Goal: Information Seeking & Learning: Find specific page/section

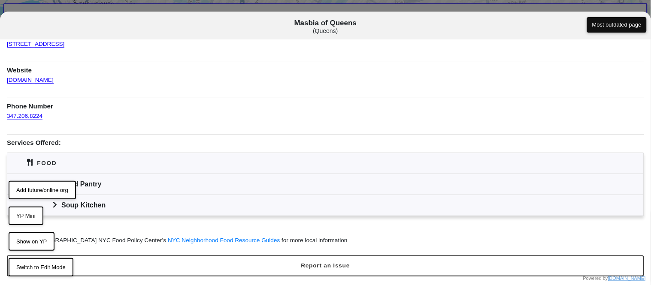
scroll to position [7, 0]
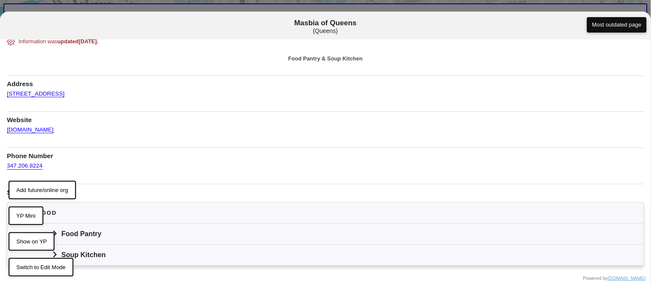
click at [598, 27] on button "Most outdated page" at bounding box center [617, 24] width 60 height 15
